Goal: Task Accomplishment & Management: Manage account settings

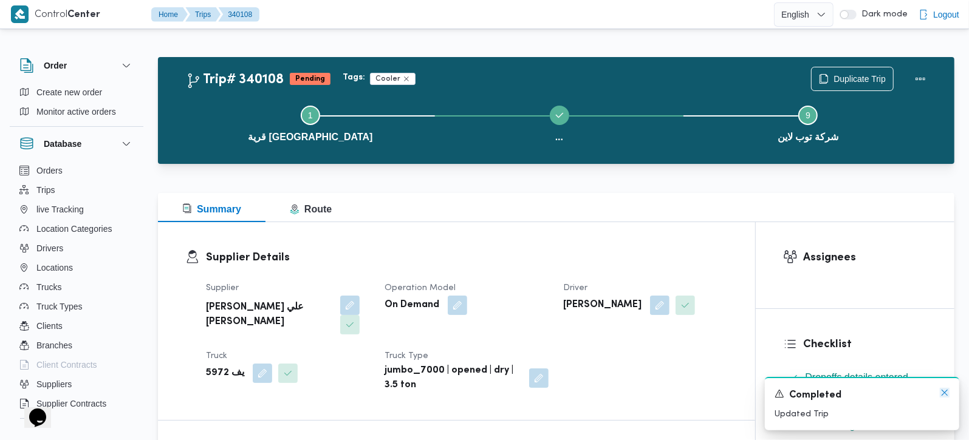
click at [942, 390] on icon "Dismiss toast" at bounding box center [944, 393] width 10 height 10
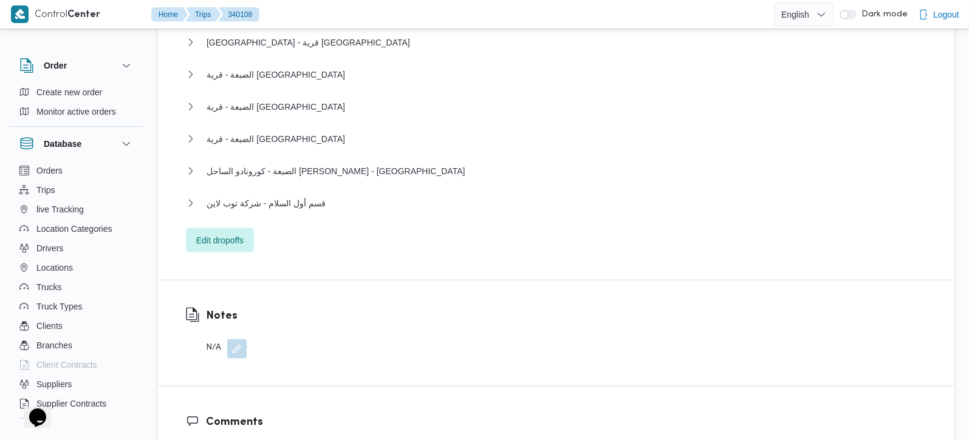
scroll to position [1286, 0]
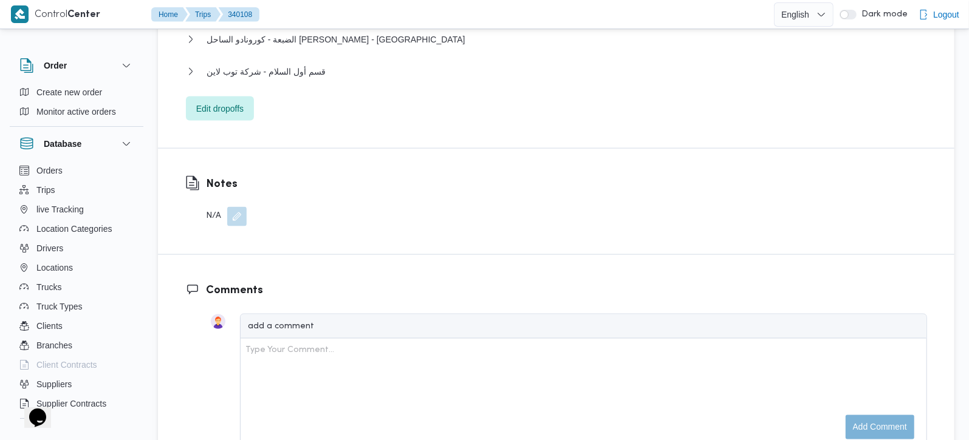
click at [227, 207] on button "button" at bounding box center [236, 216] width 19 height 19
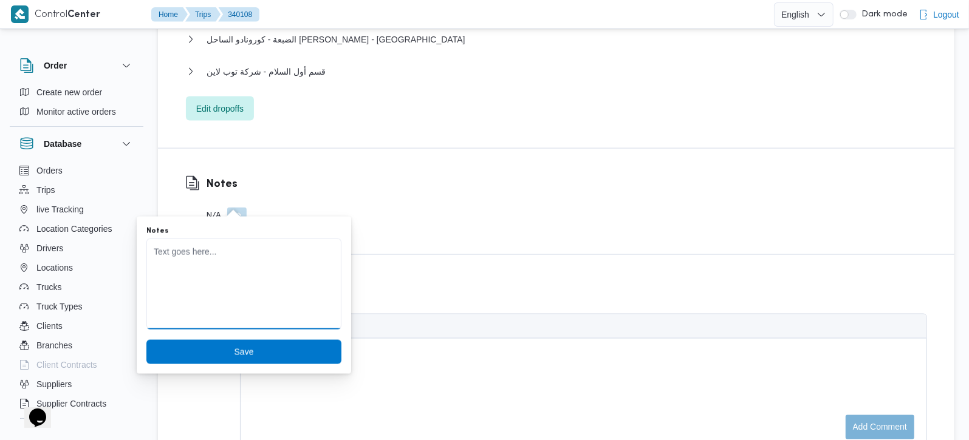
click at [236, 271] on textarea "Notes" at bounding box center [243, 284] width 195 height 91
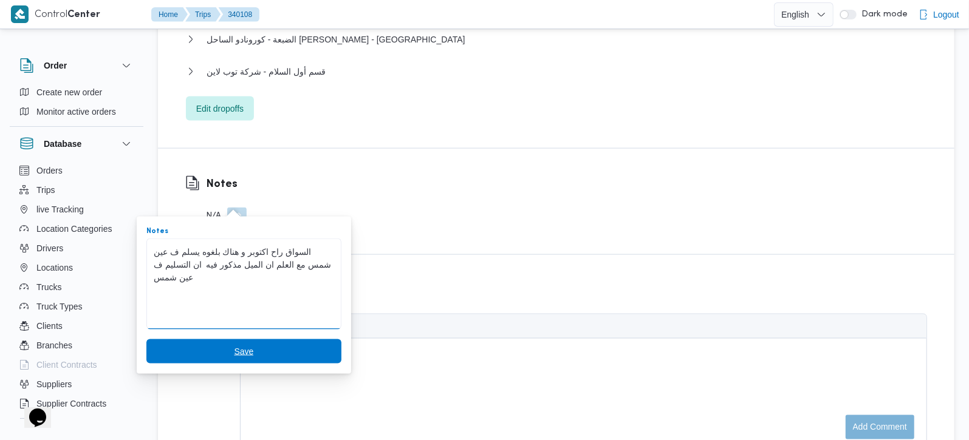
type textarea "السواق راح اكتوبر و هناك بلغوه يسلم ف عين شمس مع العلم ان الميل مذكور فيه ان ال…"
click at [228, 360] on span "Save" at bounding box center [243, 351] width 195 height 24
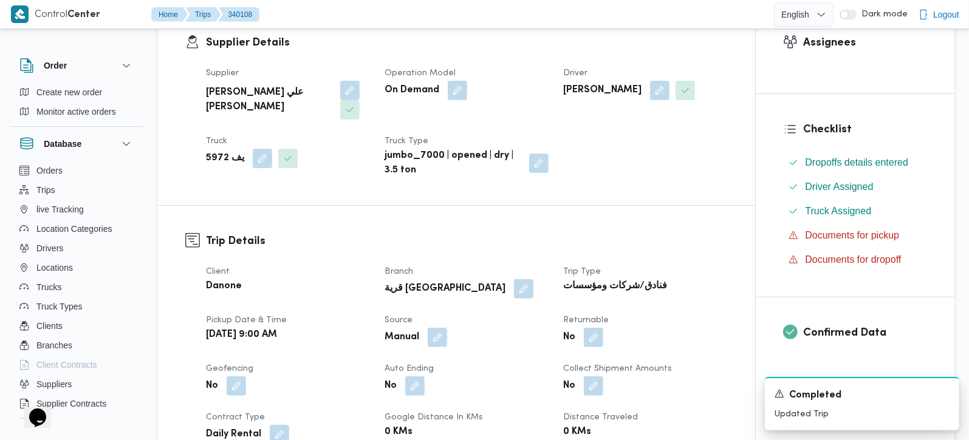
scroll to position [214, 0]
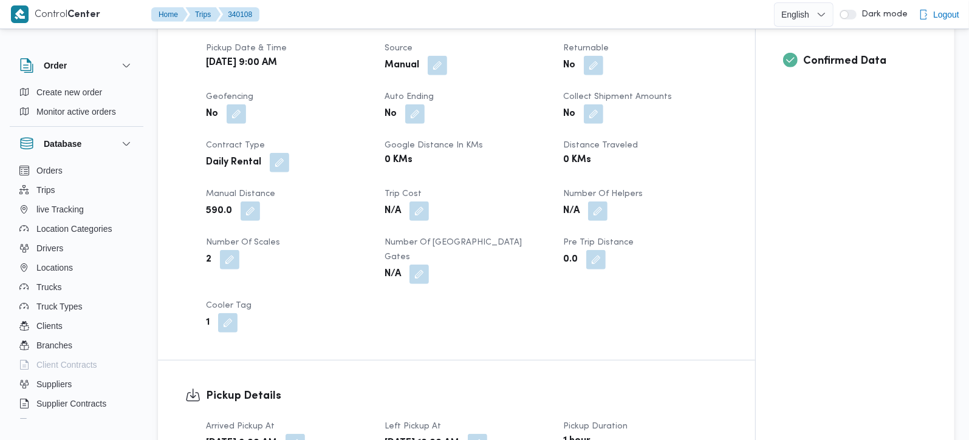
scroll to position [643, 0]
